Goal: Book appointment/travel/reservation

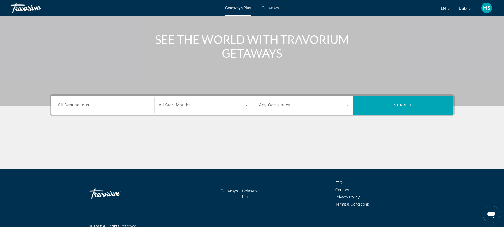
scroll to position [59, 0]
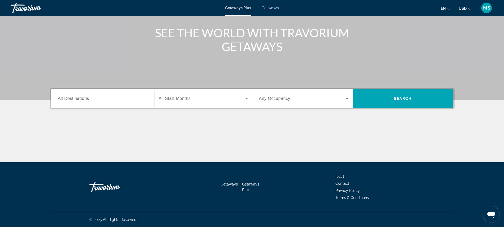
click at [123, 101] on input "Destination All Destinations" at bounding box center [102, 99] width 89 height 6
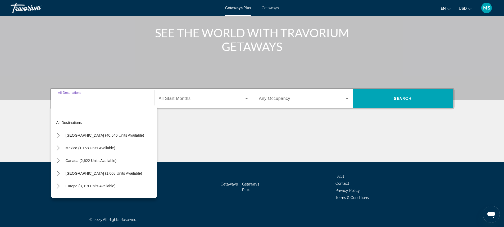
click at [83, 102] on div "Search widget" at bounding box center [102, 98] width 89 height 15
click at [58, 189] on mat-icon "Toggle Europe (3,019 units available) submenu" at bounding box center [58, 186] width 9 height 9
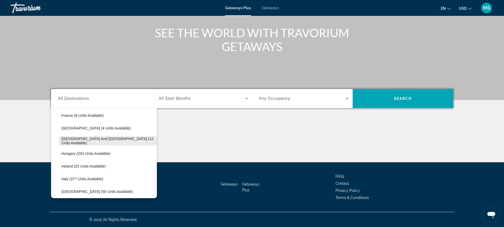
scroll to position [145, 0]
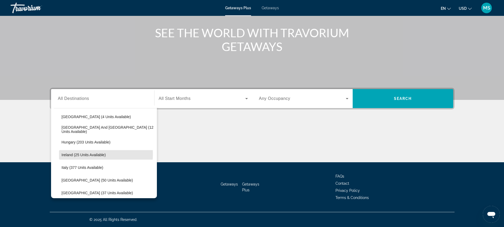
click at [97, 156] on span "Ireland (25 units available)" at bounding box center [84, 155] width 44 height 4
type input "**********"
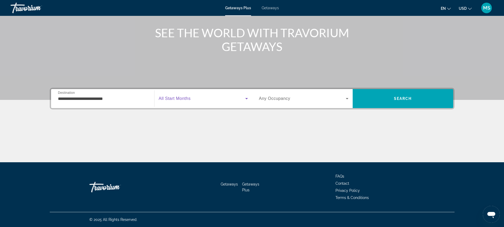
click at [245, 100] on icon "Search widget" at bounding box center [246, 98] width 6 height 6
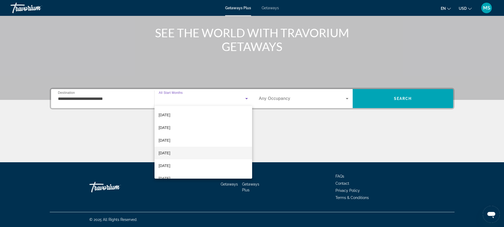
scroll to position [0, 0]
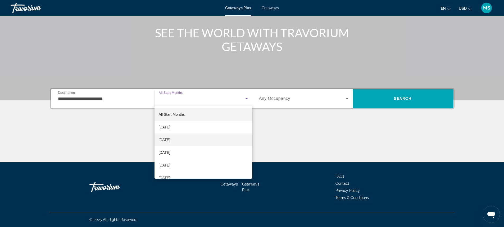
click at [204, 138] on mat-option "[DATE]" at bounding box center [203, 140] width 98 height 13
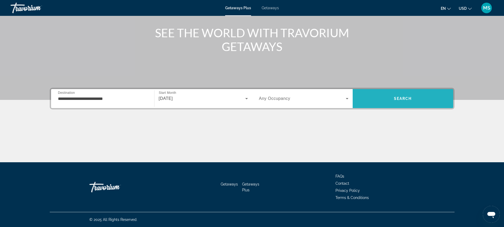
click at [423, 101] on span "Search" at bounding box center [403, 98] width 101 height 13
